Goal: Transaction & Acquisition: Book appointment/travel/reservation

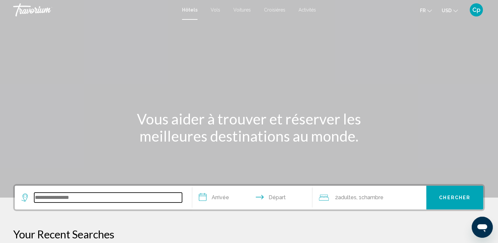
click at [66, 201] on input "Search widget" at bounding box center [108, 197] width 148 height 10
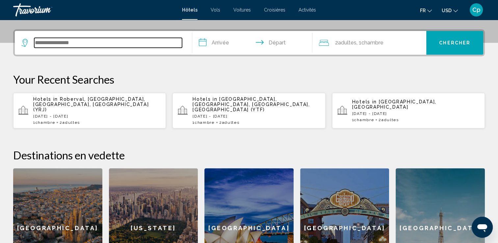
scroll to position [162, 0]
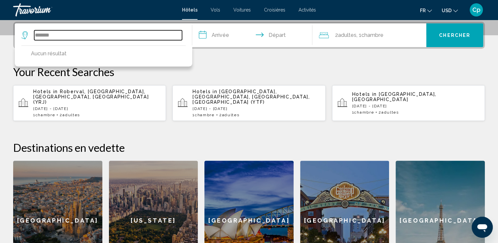
type input "*******"
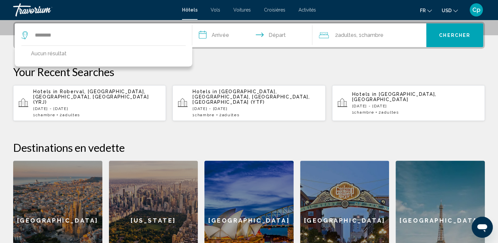
click at [66, 201] on div "[GEOGRAPHIC_DATA]" at bounding box center [57, 220] width 89 height 120
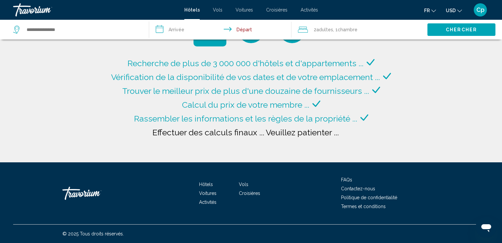
type input "**********"
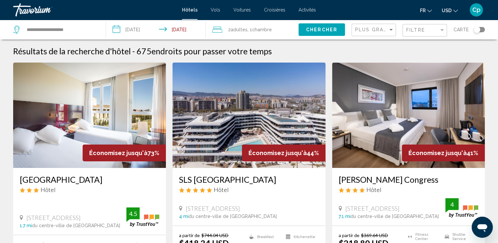
click at [135, 29] on input "**********" at bounding box center [157, 31] width 102 height 22
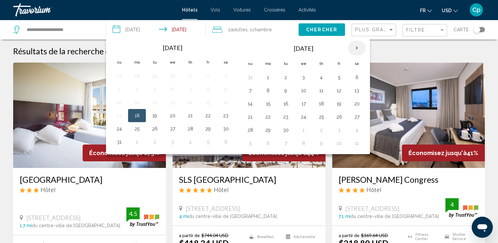
click at [350, 49] on th "Next month" at bounding box center [357, 48] width 18 height 14
click at [352, 49] on th "Next month" at bounding box center [357, 48] width 18 height 14
click at [248, 114] on button "21" at bounding box center [250, 116] width 11 height 9
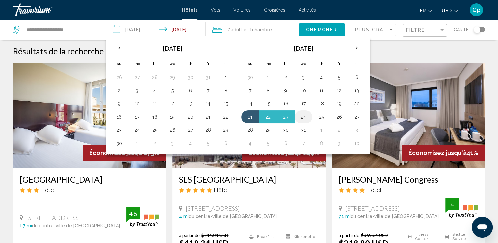
click at [304, 114] on button "24" at bounding box center [303, 116] width 11 height 9
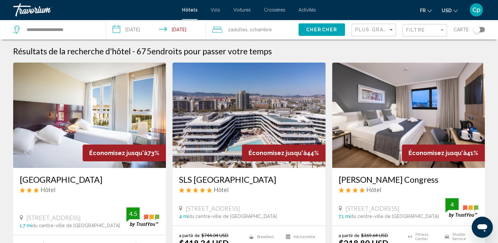
click at [178, 29] on input "**********" at bounding box center [157, 31] width 102 height 22
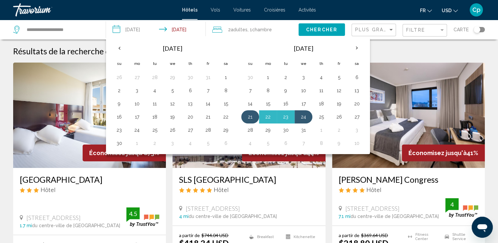
click at [248, 117] on button "21" at bounding box center [250, 116] width 11 height 9
click at [285, 116] on button "23" at bounding box center [285, 116] width 11 height 9
type input "**********"
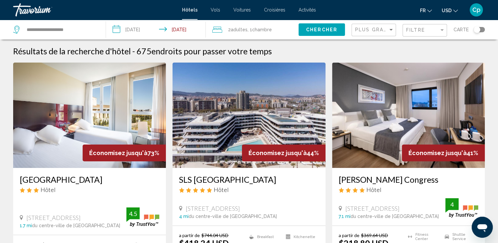
click at [321, 31] on span "Chercher" at bounding box center [321, 29] width 31 height 5
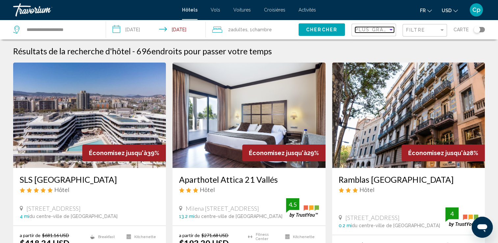
click at [391, 29] on div "Sort by" at bounding box center [390, 30] width 3 height 2
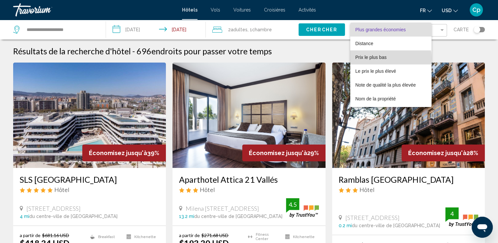
click at [381, 58] on span "Prix le plus bas" at bounding box center [370, 57] width 31 height 5
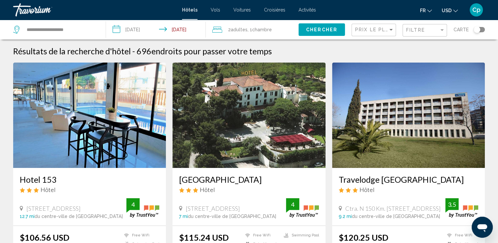
drag, startPoint x: 476, startPoint y: 31, endPoint x: 481, endPoint y: 31, distance: 5.3
click at [481, 31] on div "Toggle map" at bounding box center [478, 29] width 11 height 5
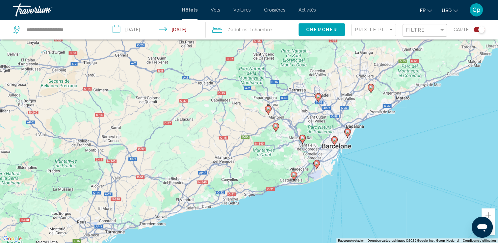
drag, startPoint x: 212, startPoint y: 111, endPoint x: 295, endPoint y: 117, distance: 82.7
click at [295, 117] on div "Pour activer le glissement du marqueur avec le clavier, appuyez sur Alt+Entrée.…" at bounding box center [249, 121] width 498 height 243
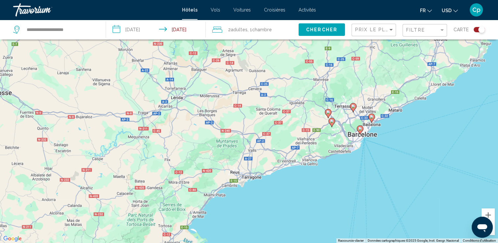
drag, startPoint x: 251, startPoint y: 122, endPoint x: 295, endPoint y: 122, distance: 43.7
click at [295, 122] on div "Pour activer le glissement du marqueur avec le clavier, appuyez sur Alt+Entrée.…" at bounding box center [249, 121] width 498 height 243
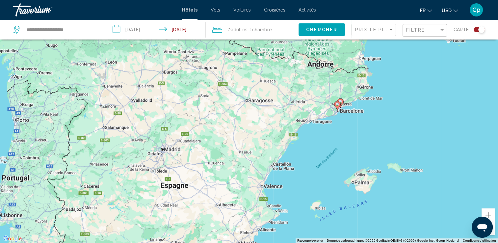
drag, startPoint x: 200, startPoint y: 143, endPoint x: 220, endPoint y: 108, distance: 40.1
click at [220, 108] on div "Pour activer le glissement du marqueur avec le clavier, appuyez sur Alt+Entrée.…" at bounding box center [249, 121] width 498 height 243
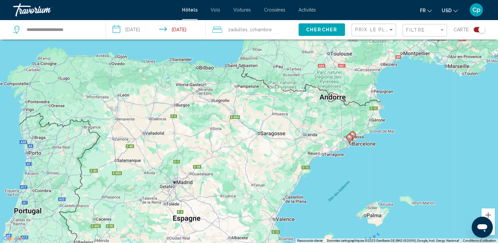
drag, startPoint x: 213, startPoint y: 191, endPoint x: 224, endPoint y: 222, distance: 32.3
click at [224, 222] on div "Pour activer le glissement du marqueur avec le clavier, appuyez sur Alt+Entrée.…" at bounding box center [249, 121] width 498 height 243
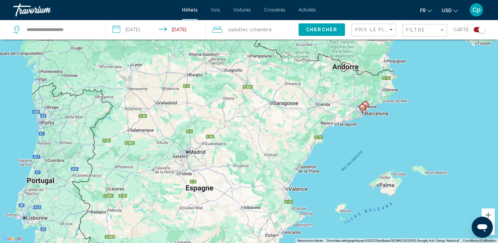
drag, startPoint x: 229, startPoint y: 140, endPoint x: 243, endPoint y: 110, distance: 33.6
click at [243, 110] on div "Pour activer le glissement du marqueur avec le clavier, appuyez sur Alt+Entrée.…" at bounding box center [249, 121] width 498 height 243
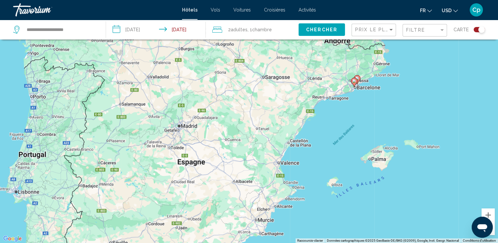
drag, startPoint x: 215, startPoint y: 165, endPoint x: 207, endPoint y: 138, distance: 29.0
click at [207, 138] on div "Pour activer le glissement du marqueur avec le clavier, appuyez sur Alt+Entrée.…" at bounding box center [249, 121] width 498 height 243
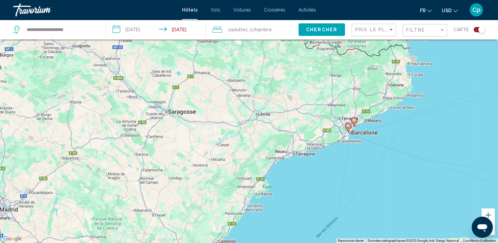
drag, startPoint x: 326, startPoint y: 95, endPoint x: 179, endPoint y: 183, distance: 171.6
click at [179, 183] on div "Pour activer le glissement du marqueur avec le clavier, appuyez sur Alt+Entrée.…" at bounding box center [249, 121] width 498 height 243
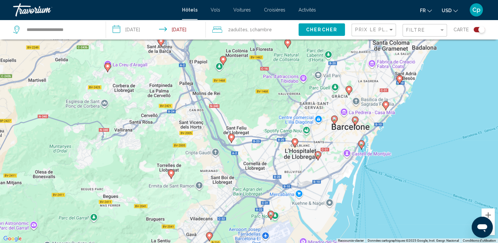
drag, startPoint x: 364, startPoint y: 134, endPoint x: 322, endPoint y: 103, distance: 51.3
click at [322, 103] on div "Pour activer le glissement du marqueur avec le clavier, appuyez sur Alt+Entrée.…" at bounding box center [249, 121] width 498 height 243
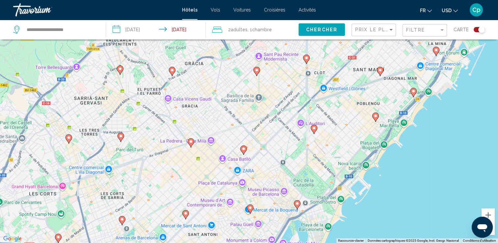
drag, startPoint x: 297, startPoint y: 136, endPoint x: 230, endPoint y: 96, distance: 78.3
click at [230, 96] on div "Pour activer le glissement du marqueur avec le clavier, appuyez sur Alt+Entrée.…" at bounding box center [249, 121] width 498 height 243
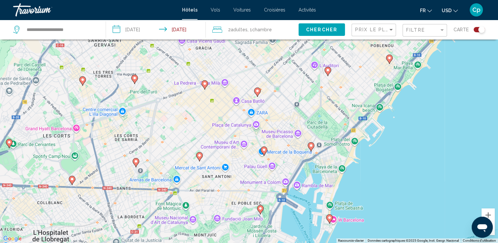
drag, startPoint x: 256, startPoint y: 148, endPoint x: 267, endPoint y: 96, distance: 52.4
click at [267, 96] on div "Pour activer le glissement du marqueur avec le clavier, appuyez sur Alt+Entrée.…" at bounding box center [249, 121] width 498 height 243
click at [311, 144] on image "Main content" at bounding box center [311, 145] width 4 height 4
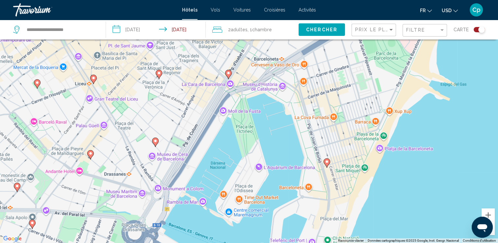
drag, startPoint x: 334, startPoint y: 154, endPoint x: 347, endPoint y: 98, distance: 57.8
click at [347, 98] on div "Pour activer le glissement du marqueur avec le clavier, appuyez sur Alt+Entrée.…" at bounding box center [249, 121] width 498 height 243
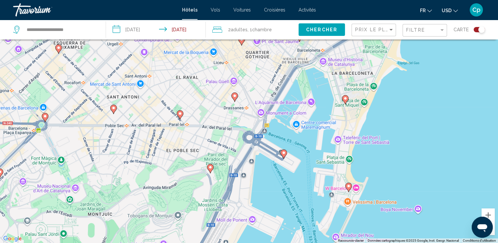
drag, startPoint x: 340, startPoint y: 150, endPoint x: 348, endPoint y: 120, distance: 31.6
click at [348, 120] on div "Pour activer le glissement du marqueur avec le clavier, appuyez sur Alt+Entrée.…" at bounding box center [249, 121] width 498 height 243
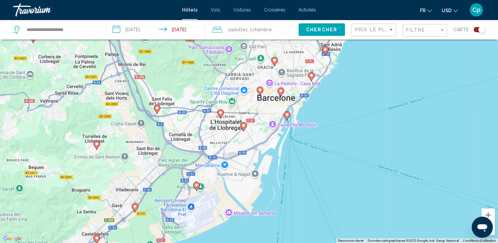
click at [478, 30] on div "Toggle map" at bounding box center [481, 29] width 7 height 7
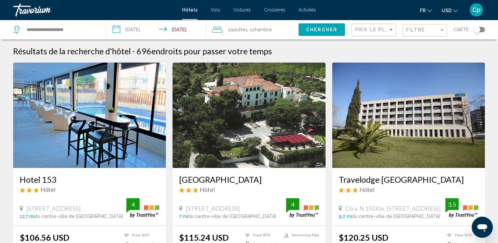
scroll to position [120, 0]
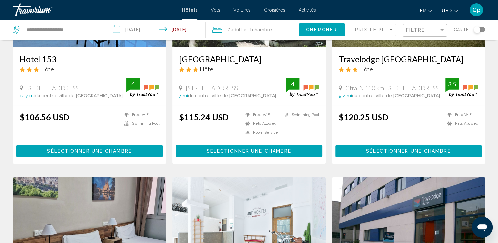
click at [239, 105] on div "[GEOGRAPHIC_DATA] Hôtel [STREET_ADDRESS] 7 mi du centre-ville de [GEOGRAPHIC_DA…" at bounding box center [248, 76] width 153 height 58
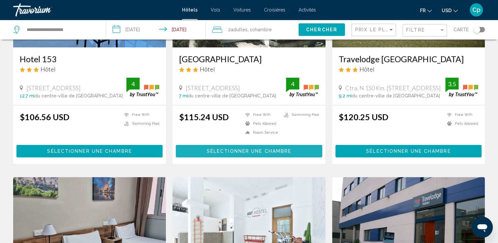
click at [238, 146] on button "Sélectionner une chambre" at bounding box center [249, 151] width 146 height 12
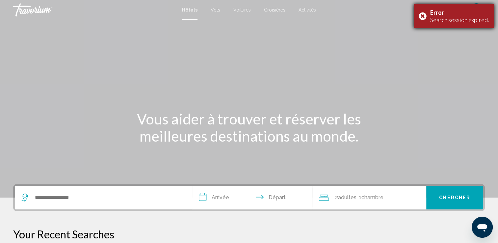
click at [424, 15] on div "Error Search session expired." at bounding box center [453, 16] width 80 height 24
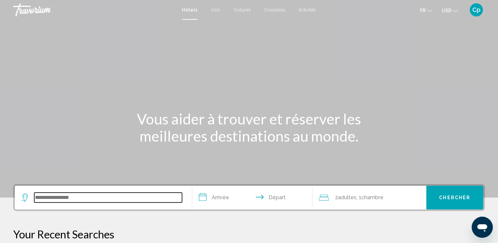
click at [83, 198] on input "Search widget" at bounding box center [108, 197] width 148 height 10
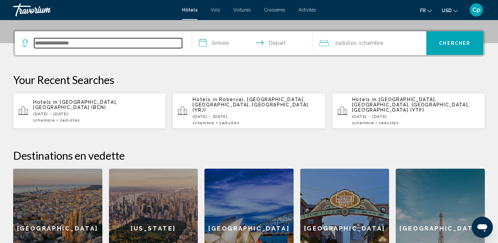
scroll to position [162, 0]
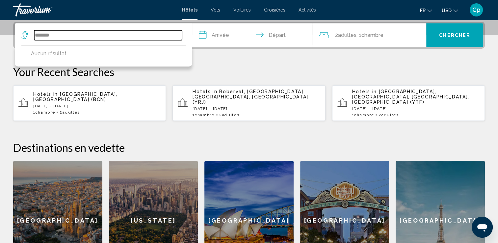
type input "*******"
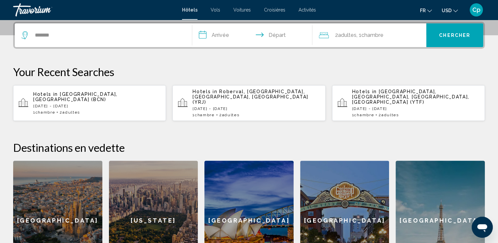
click at [83, 198] on div "[GEOGRAPHIC_DATA]" at bounding box center [57, 220] width 89 height 120
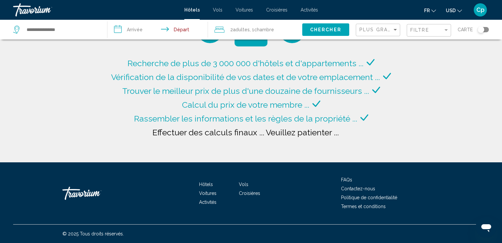
type input "**********"
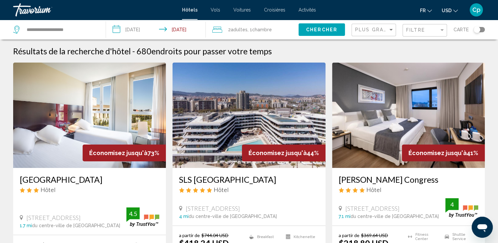
click at [136, 29] on input "**********" at bounding box center [157, 31] width 102 height 22
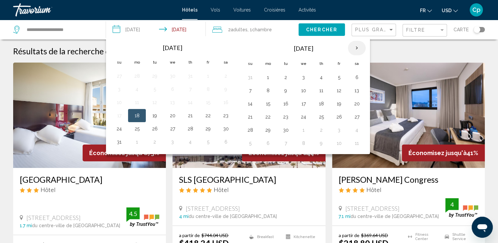
click at [356, 44] on th "Next month" at bounding box center [357, 48] width 18 height 14
click at [249, 113] on button "21" at bounding box center [250, 116] width 11 height 9
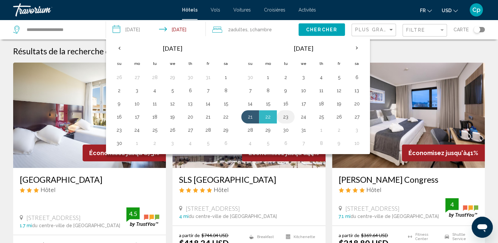
click at [284, 116] on button "23" at bounding box center [285, 116] width 11 height 9
type input "**********"
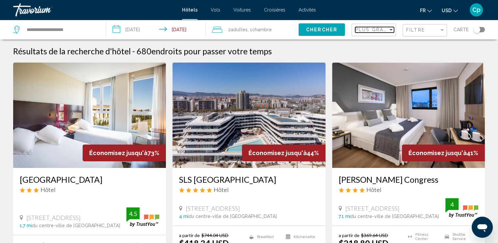
click at [389, 30] on div "Sort by" at bounding box center [391, 29] width 6 height 5
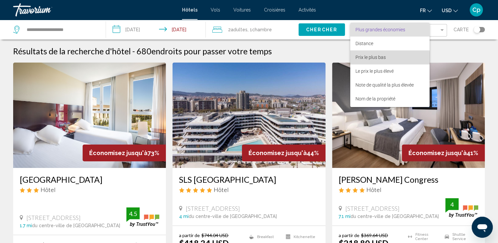
click at [379, 58] on span "Prix le plus bas" at bounding box center [370, 57] width 30 height 5
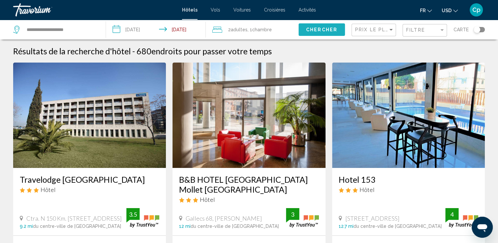
click at [327, 31] on span "Chercher" at bounding box center [321, 29] width 31 height 5
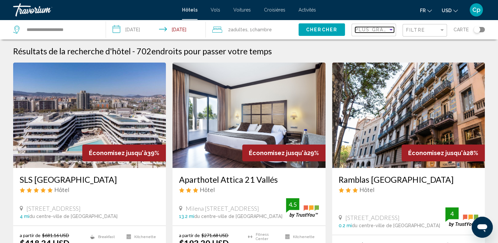
click at [390, 29] on div "Sort by" at bounding box center [390, 30] width 3 height 2
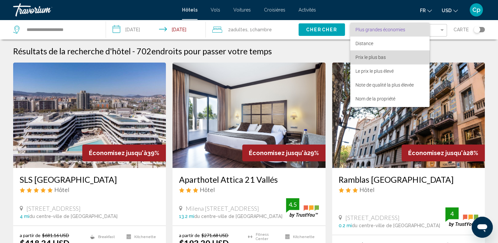
click at [380, 57] on span "Prix le plus bas" at bounding box center [370, 57] width 30 height 5
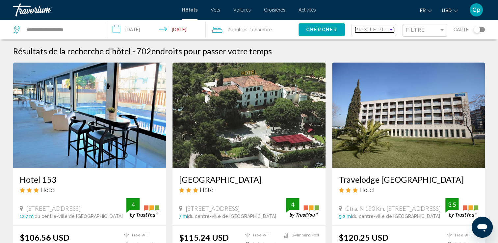
scroll to position [120, 0]
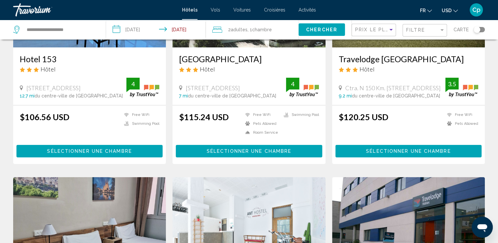
click at [228, 153] on span "Sélectionner une chambre" at bounding box center [249, 151] width 85 height 5
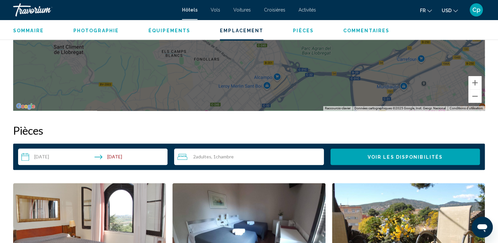
scroll to position [603, 0]
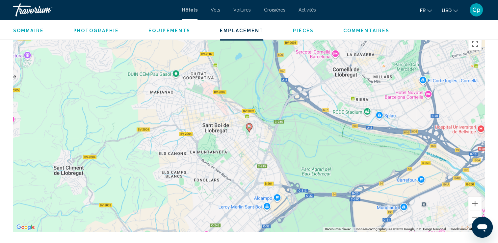
click at [308, 123] on div "Pour activer le glissement du marqueur avec le clavier, appuyez sur Alt+Entrée.…" at bounding box center [248, 132] width 471 height 197
click at [474, 215] on button "Zoom arrière" at bounding box center [474, 216] width 13 height 13
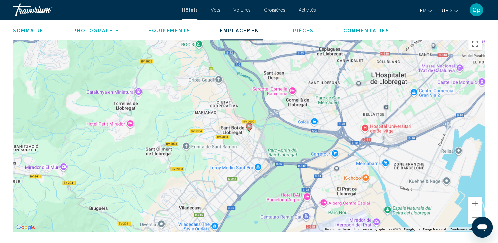
click at [472, 215] on button "Zoom arrière" at bounding box center [474, 216] width 13 height 13
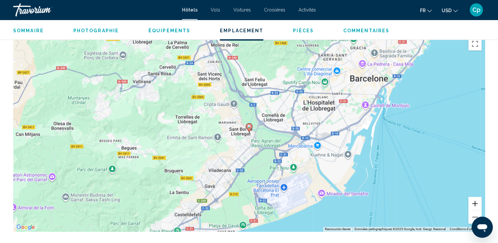
click at [475, 202] on button "Zoom avant" at bounding box center [474, 203] width 13 height 13
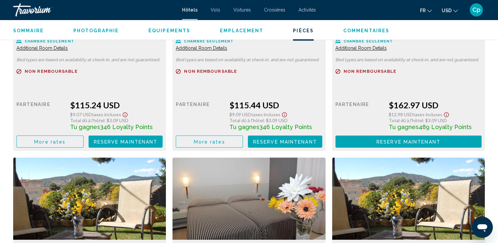
scroll to position [844, 0]
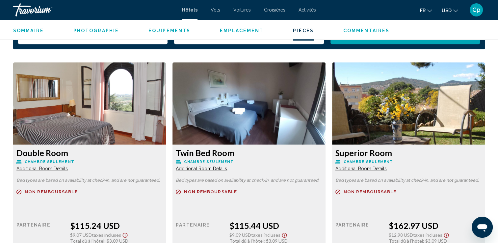
click at [455, 10] on icon "Change currency" at bounding box center [455, 11] width 5 height 5
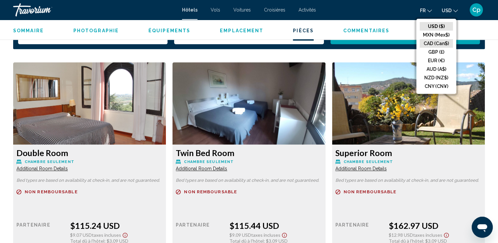
click at [443, 40] on button "CAD (Can$)" at bounding box center [435, 43] width 33 height 9
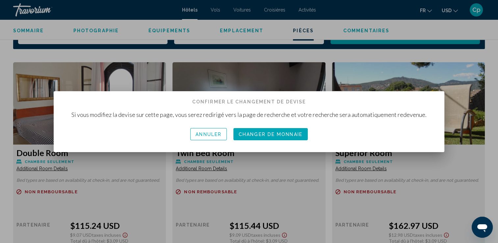
scroll to position [0, 0]
click at [276, 132] on span "Changer de monnaie" at bounding box center [270, 134] width 64 height 5
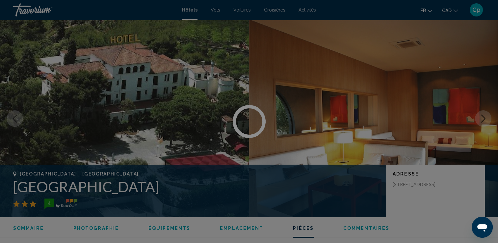
scroll to position [844, 0]
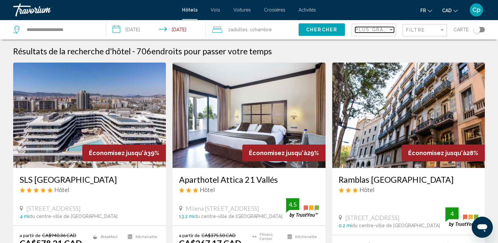
click at [391, 28] on div "Sort by" at bounding box center [391, 29] width 6 height 5
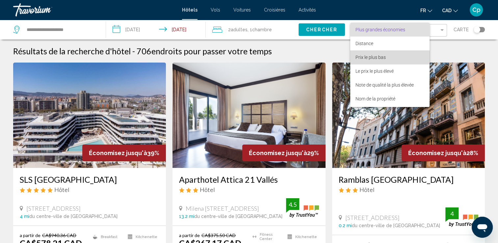
click at [379, 55] on span "Prix le plus bas" at bounding box center [370, 57] width 30 height 5
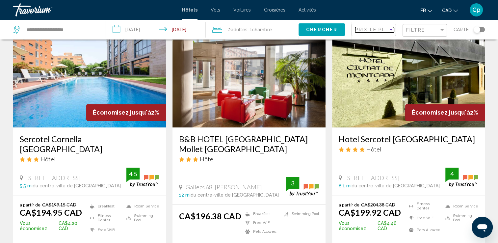
scroll to position [876, 0]
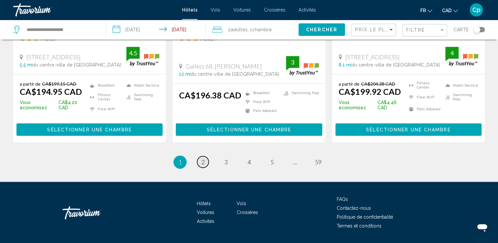
click at [205, 156] on link "page 2" at bounding box center [203, 162] width 12 height 12
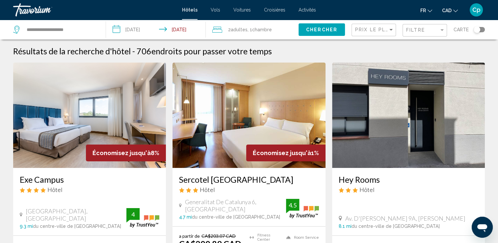
click at [477, 30] on div "Toggle map" at bounding box center [476, 29] width 7 height 7
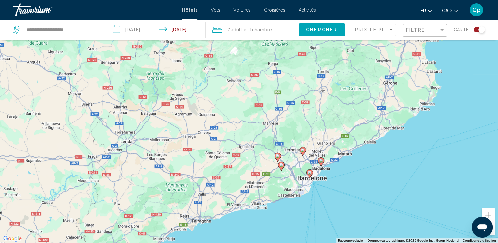
drag, startPoint x: 246, startPoint y: 97, endPoint x: 295, endPoint y: 147, distance: 69.8
click at [295, 147] on div "Pour activer le glissement du marqueur avec le clavier, appuyez sur Alt+Entrée.…" at bounding box center [249, 121] width 498 height 243
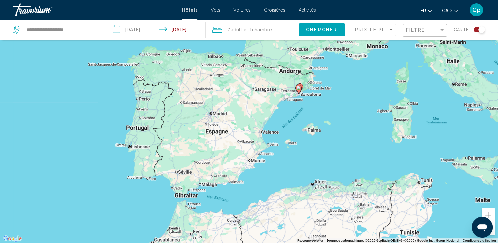
drag, startPoint x: 235, startPoint y: 167, endPoint x: 257, endPoint y: 116, distance: 55.3
click at [257, 116] on div "Pour activer le glissement du marqueur avec le clavier, appuyez sur Alt+Entrée.…" at bounding box center [249, 121] width 498 height 243
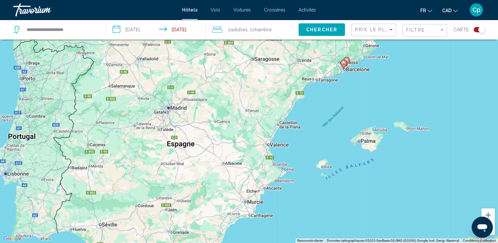
click at [279, 125] on div "Pour activer le glissement du marqueur avec le clavier, appuyez sur Alt+Entrée.…" at bounding box center [249, 121] width 498 height 243
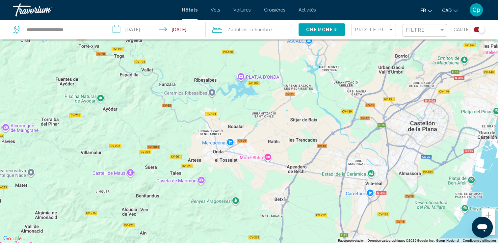
click at [265, 156] on div "Main content" at bounding box center [249, 121] width 498 height 243
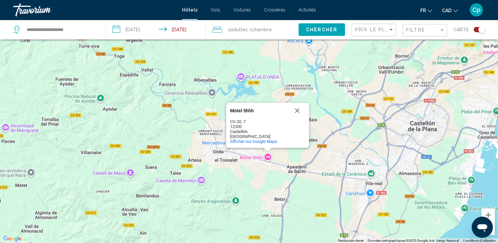
click at [258, 180] on div "Motel Shhh Motel Shhh CV-20, 7 12200 Castellón [GEOGRAPHIC_DATA] Afficher sur G…" at bounding box center [249, 121] width 498 height 243
click at [298, 109] on button "Fermer" at bounding box center [297, 111] width 16 height 16
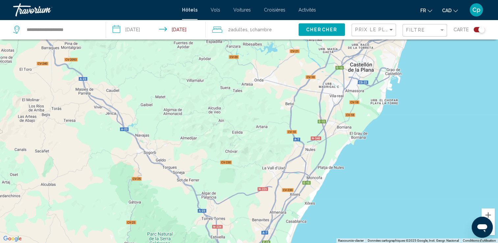
drag, startPoint x: 288, startPoint y: 172, endPoint x: 291, endPoint y: 107, distance: 65.5
click at [291, 107] on div "Main content" at bounding box center [249, 121] width 498 height 243
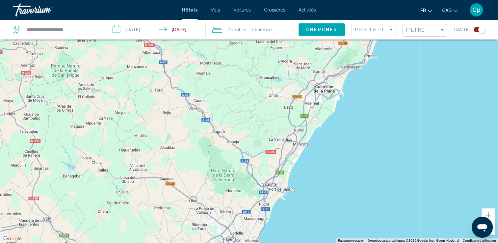
click at [475, 29] on div "Toggle map" at bounding box center [478, 29] width 11 height 5
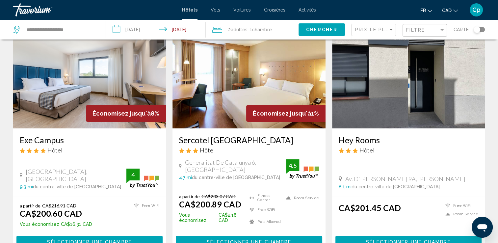
scroll to position [46, 0]
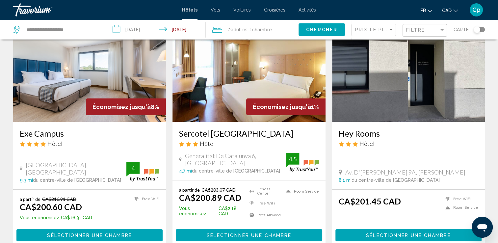
click at [246, 9] on span "Voitures" at bounding box center [241, 9] width 17 height 5
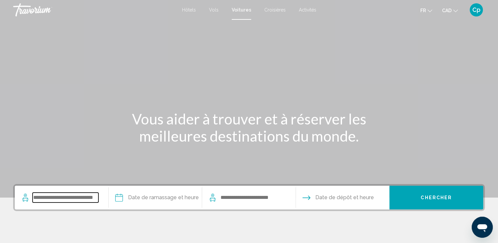
click at [37, 195] on input "Search widget" at bounding box center [66, 197] width 66 height 10
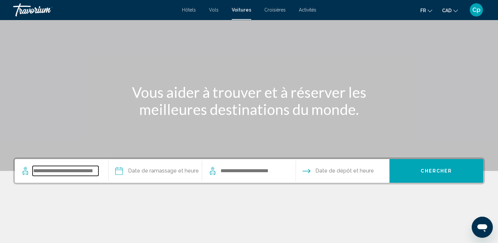
scroll to position [114, 0]
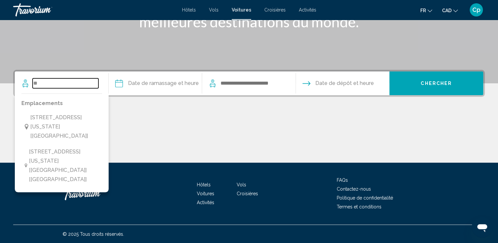
type input "*"
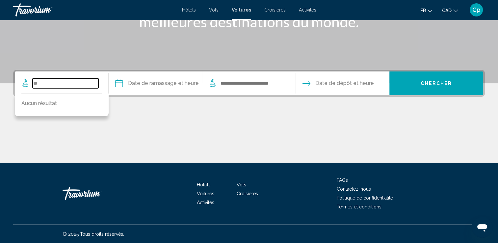
type input "*"
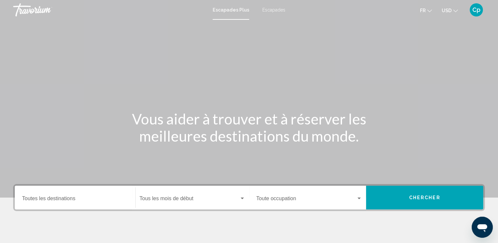
click at [61, 196] on div "Destination Toutes les destinations" at bounding box center [75, 197] width 106 height 21
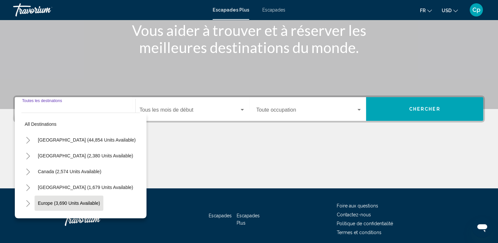
scroll to position [114, 0]
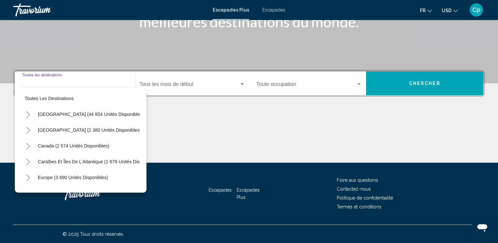
click at [48, 82] on div "Destination Toutes les destinations" at bounding box center [75, 83] width 106 height 21
click at [102, 176] on span "Europe (3 690 unités disponibles)" at bounding box center [73, 177] width 70 height 5
type input "**********"
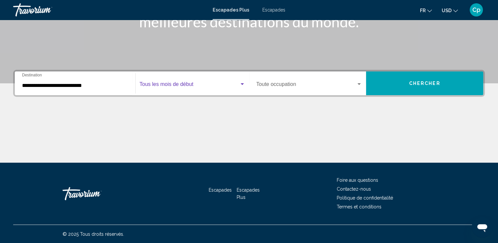
click at [185, 85] on span "Widget de recherche" at bounding box center [189, 86] width 100 height 6
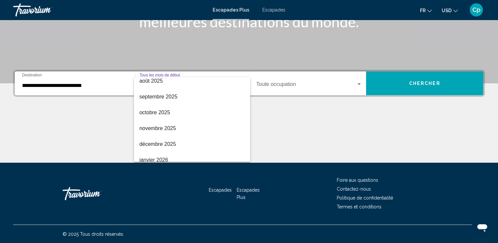
scroll to position [26, 0]
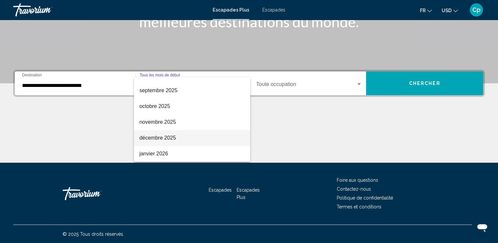
click at [146, 140] on font "décembre 2025" at bounding box center [157, 138] width 37 height 6
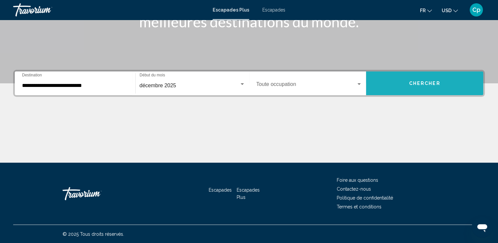
click at [404, 86] on button "Chercher" at bounding box center [424, 83] width 117 height 24
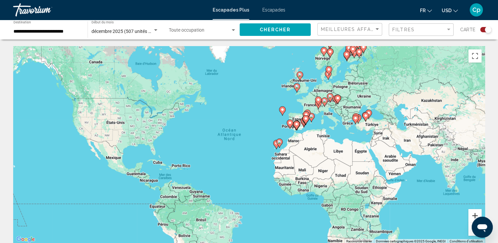
click at [474, 213] on button "Zoom avant" at bounding box center [474, 215] width 13 height 13
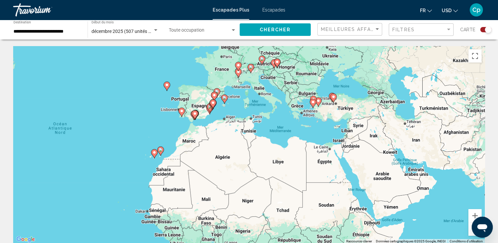
drag, startPoint x: 350, startPoint y: 143, endPoint x: 187, endPoint y: 148, distance: 163.2
click at [187, 148] on div "Pour activer le glissement du marqueur avec le clavier, appuyez sur Alt+Entrée.…" at bounding box center [248, 144] width 471 height 197
click at [476, 211] on button "Zoom avant" at bounding box center [474, 215] width 13 height 13
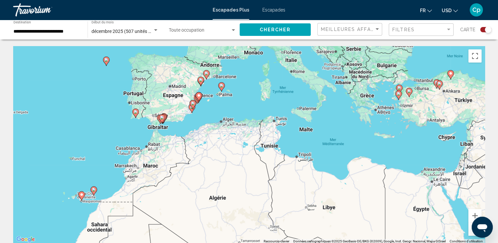
drag, startPoint x: 180, startPoint y: 116, endPoint x: 202, endPoint y: 148, distance: 38.6
click at [202, 148] on div "Pour activer le glissement du marqueur avec le clavier, appuyez sur Alt+Entrée.…" at bounding box center [248, 144] width 471 height 197
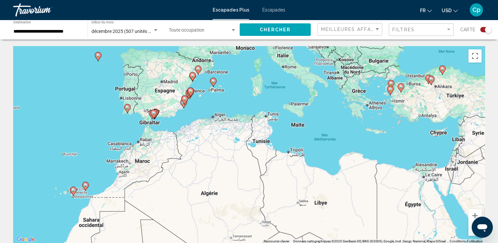
drag, startPoint x: 195, startPoint y: 145, endPoint x: 189, endPoint y: 142, distance: 6.5
click at [189, 142] on div "Pour activer le glissement du marqueur avec le clavier, appuyez sur Alt+Entrée.…" at bounding box center [248, 144] width 471 height 197
click at [476, 214] on button "Zoom avant" at bounding box center [474, 215] width 13 height 13
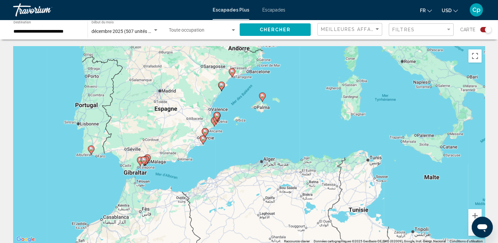
drag, startPoint x: 224, startPoint y: 136, endPoint x: 309, endPoint y: 208, distance: 112.0
click at [309, 208] on div "Pour activer le glissement du marqueur avec le clavier, appuyez sur Alt+Entrée.…" at bounding box center [248, 144] width 471 height 197
click at [476, 213] on button "Zoom avant" at bounding box center [474, 215] width 13 height 13
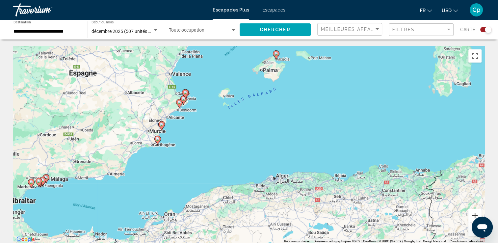
click at [476, 214] on button "Zoom avant" at bounding box center [474, 215] width 13 height 13
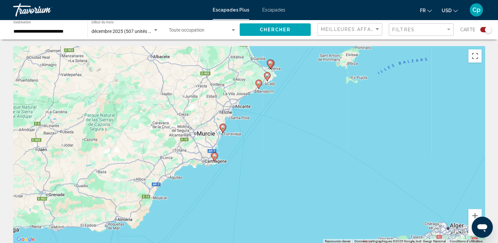
drag, startPoint x: 99, startPoint y: 126, endPoint x: 244, endPoint y: 145, distance: 146.3
click at [249, 144] on div "Pour activer le glissement du marqueur avec le clavier, appuyez sur Alt+Entrée.…" at bounding box center [248, 144] width 471 height 197
click at [212, 156] on icon "Contenu principal" at bounding box center [214, 157] width 6 height 9
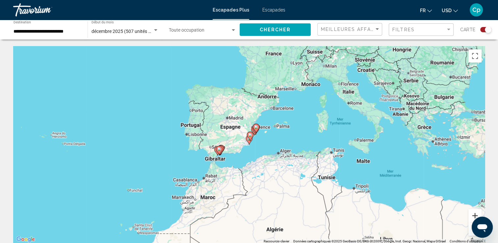
click at [477, 213] on button "Zoom avant" at bounding box center [474, 215] width 13 height 13
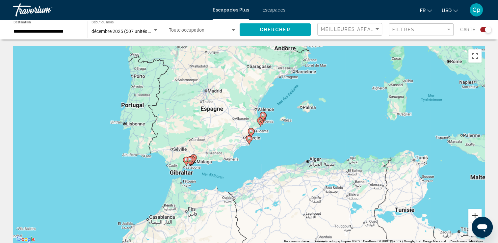
click at [480, 213] on button "Zoom avant" at bounding box center [474, 215] width 13 height 13
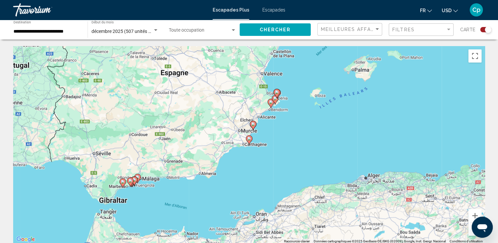
click at [274, 94] on gmp-advanced-marker "Contenu principal" at bounding box center [276, 93] width 7 height 10
type input "**********"
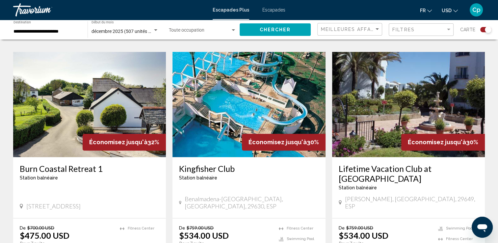
scroll to position [1052, 0]
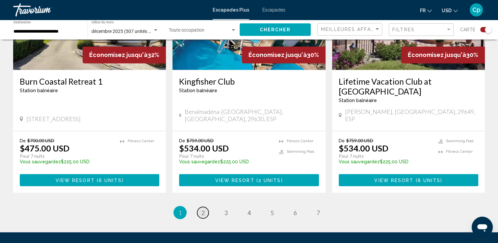
click at [202, 208] on span "2" at bounding box center [202, 211] width 3 height 7
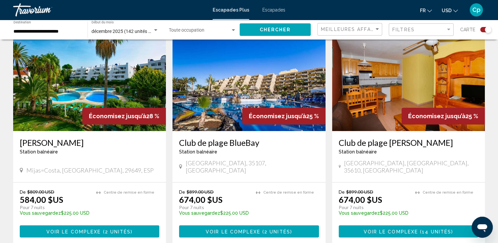
scroll to position [489, 0]
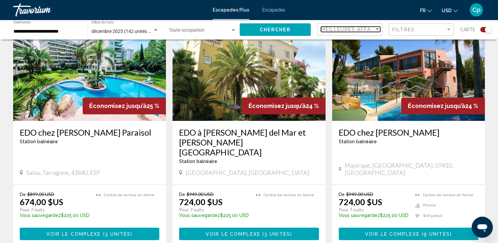
click at [379, 29] on div "Trier par" at bounding box center [377, 29] width 6 height 5
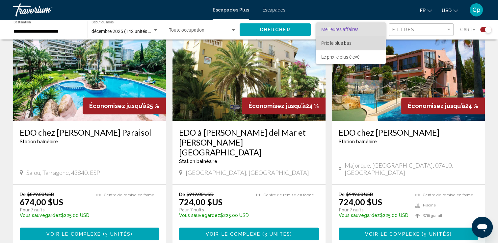
click at [350, 39] on span "Prix le plus bas" at bounding box center [350, 43] width 59 height 14
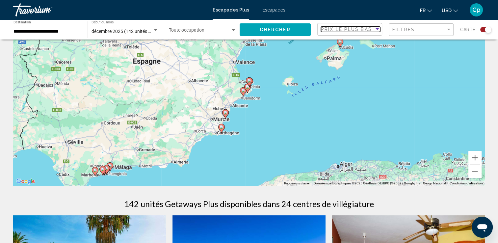
scroll to position [0, 0]
